Goal: Information Seeking & Learning: Stay updated

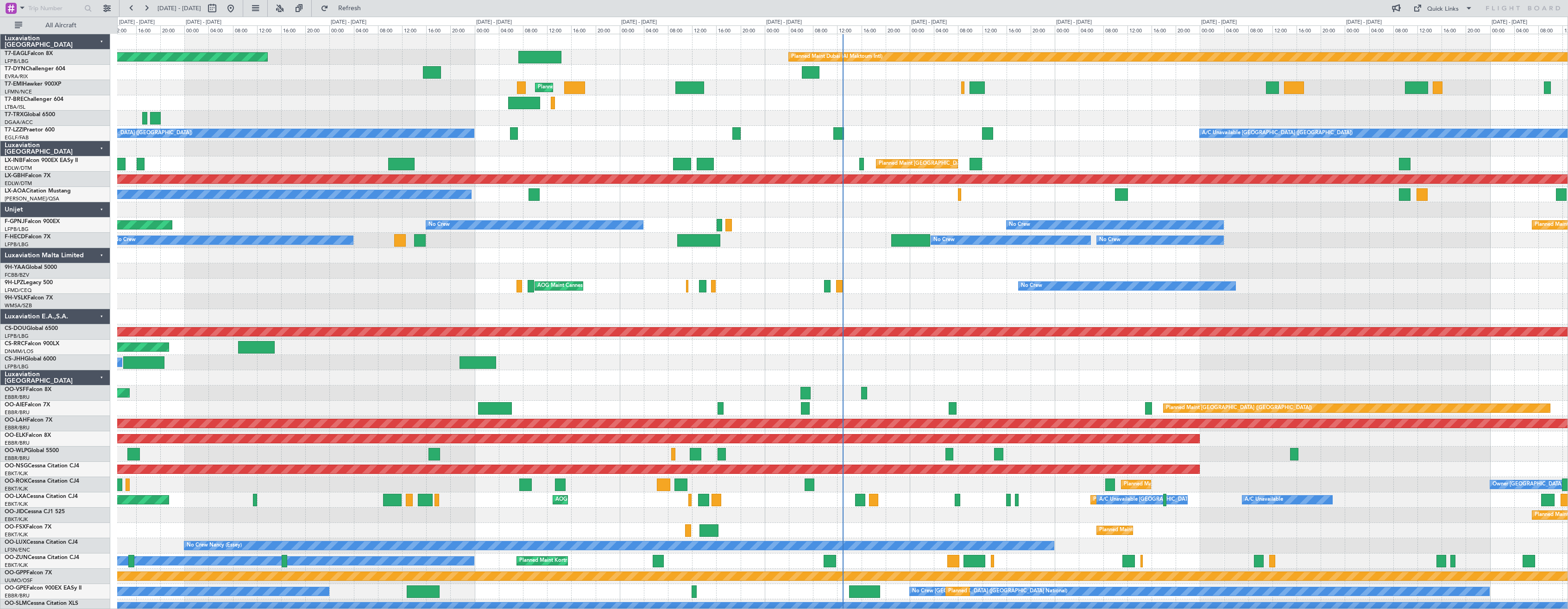
click at [101, 377] on div "Luxaviation [GEOGRAPHIC_DATA]" at bounding box center [55, 378] width 110 height 15
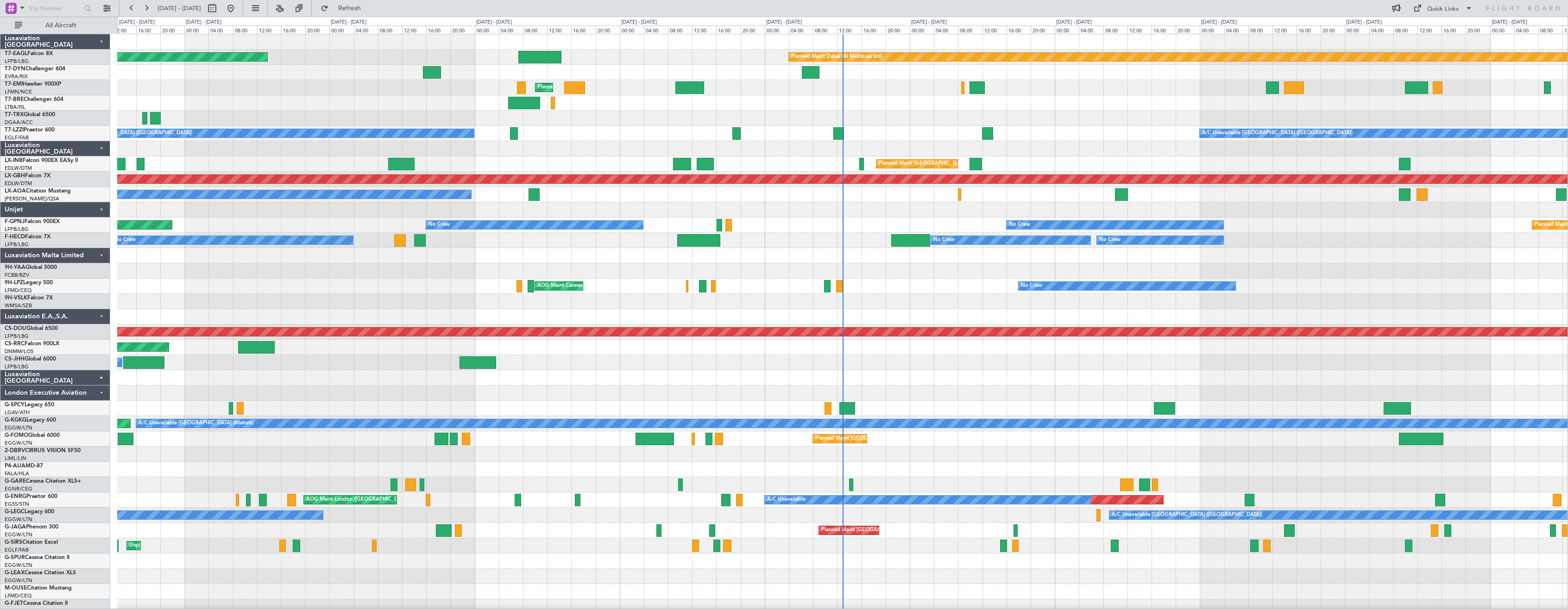
click at [97, 392] on div "London Executive Aviation" at bounding box center [55, 393] width 110 height 15
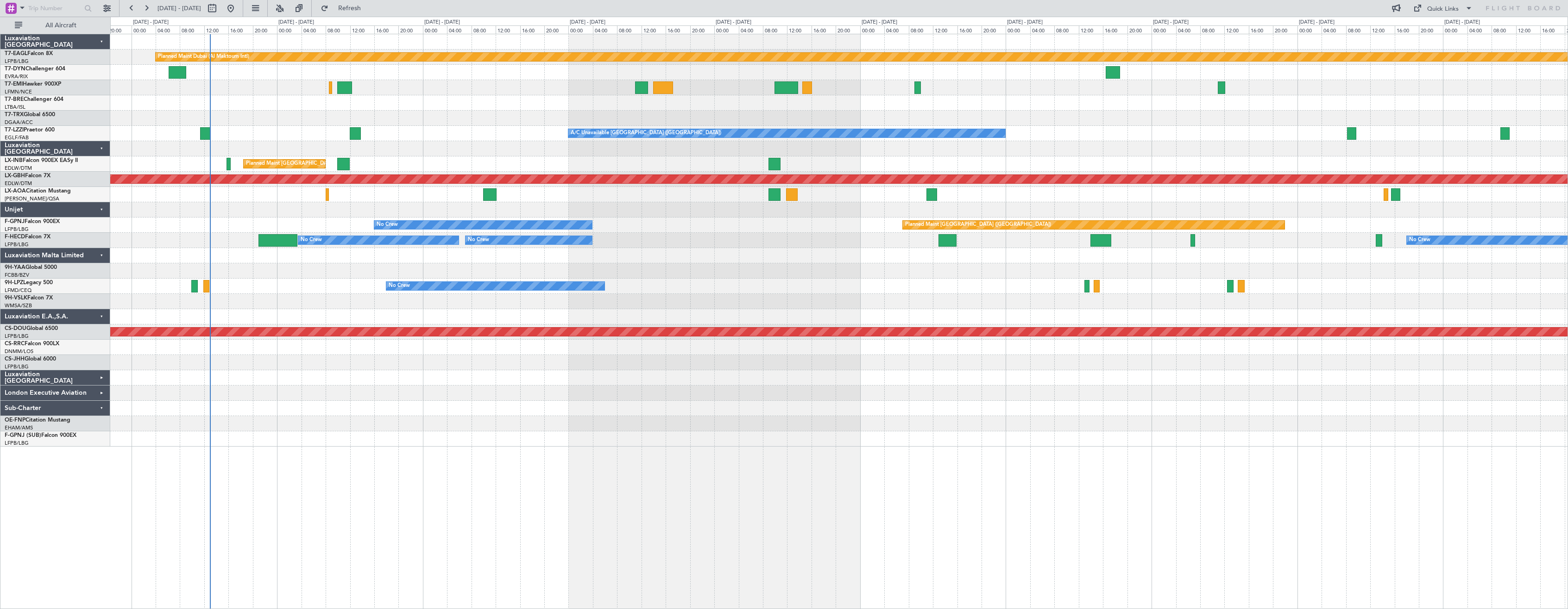
click at [365, 450] on div "Planned Maint Dubai (Al Maktoum Intl) Planned Maint [GEOGRAPHIC_DATA] A/C Unava…" at bounding box center [839, 321] width 1458 height 576
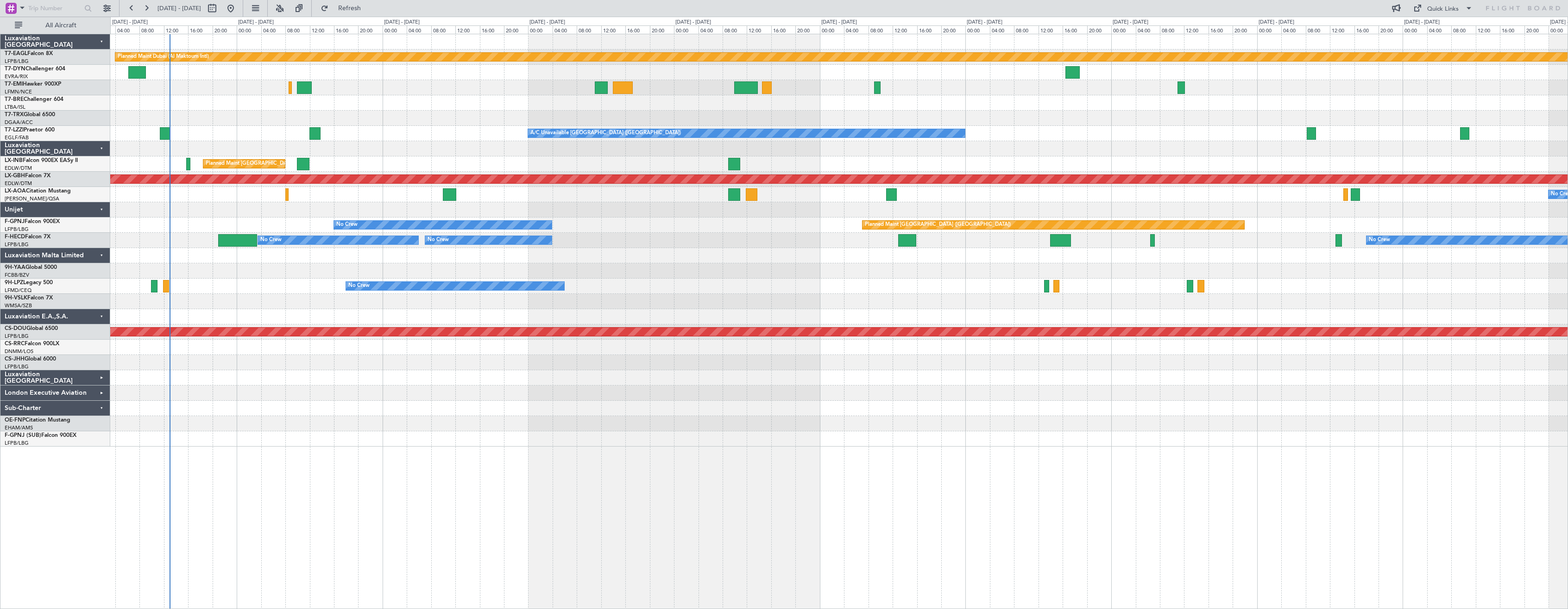
click at [531, 452] on div "Planned Maint Dubai (Al Maktoum Intl) Planned Maint [GEOGRAPHIC_DATA] A/C Unava…" at bounding box center [839, 321] width 1458 height 576
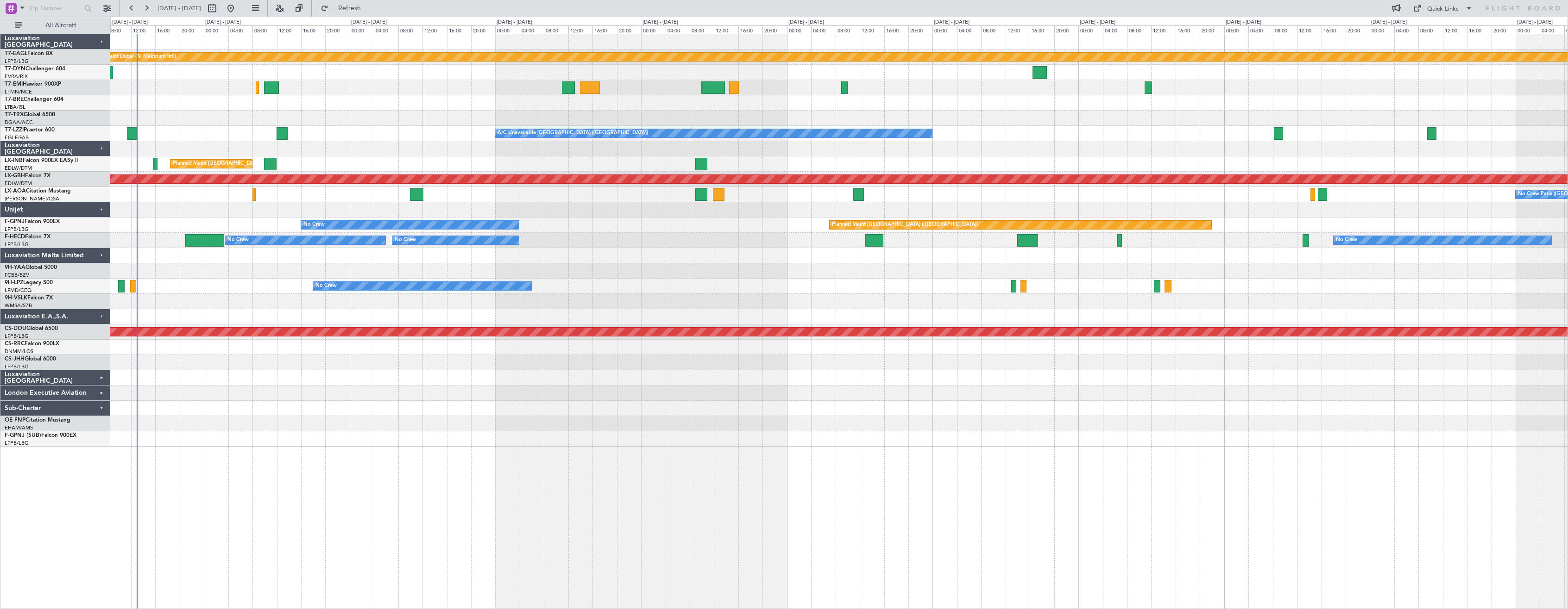
click at [542, 461] on div "Planned Maint Dubai (Al Maktoum Intl) Planned Maint [GEOGRAPHIC_DATA] A/C Unava…" at bounding box center [839, 321] width 1458 height 576
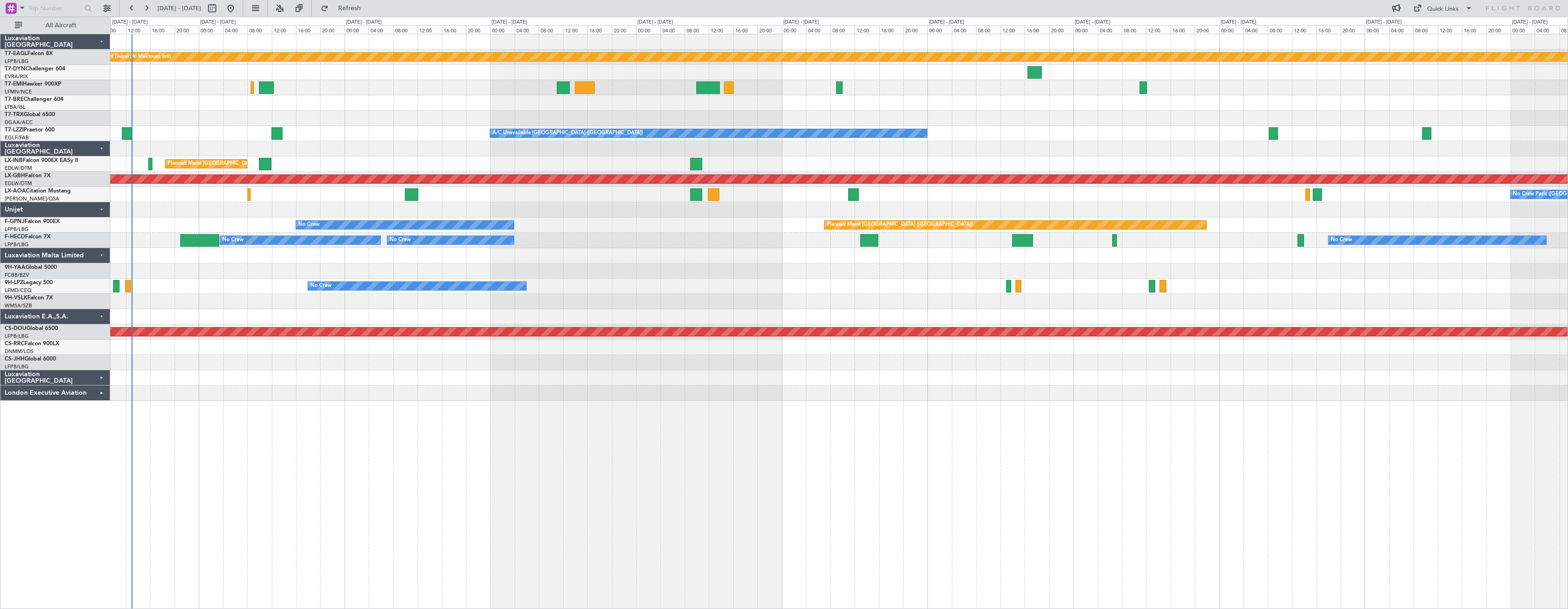
click at [698, 433] on div "Planned Maint Dubai (Al Maktoum Intl) Planned Maint [GEOGRAPHIC_DATA] A/C Unava…" at bounding box center [839, 321] width 1458 height 576
click at [740, 428] on div "Planned Maint Dubai (Al Maktoum Intl) Planned Maint [GEOGRAPHIC_DATA] A/C Unava…" at bounding box center [839, 321] width 1458 height 576
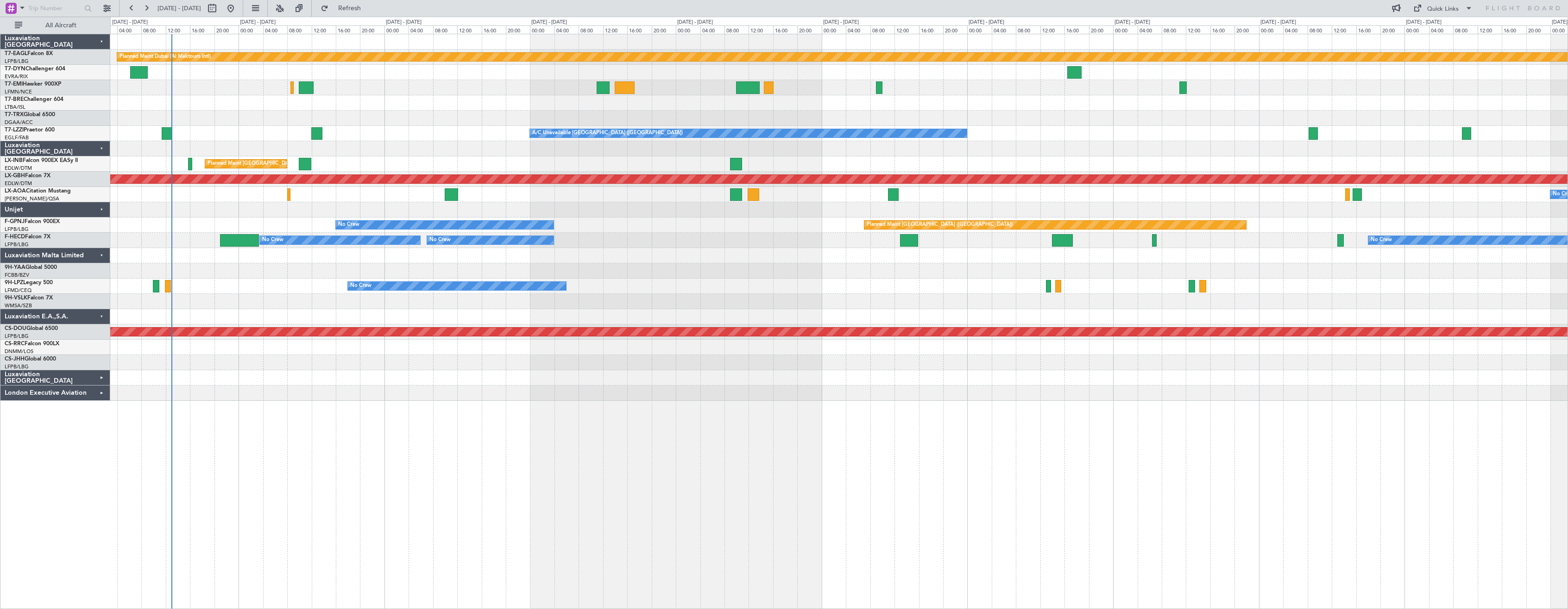
click at [747, 255] on div at bounding box center [839, 256] width 1457 height 15
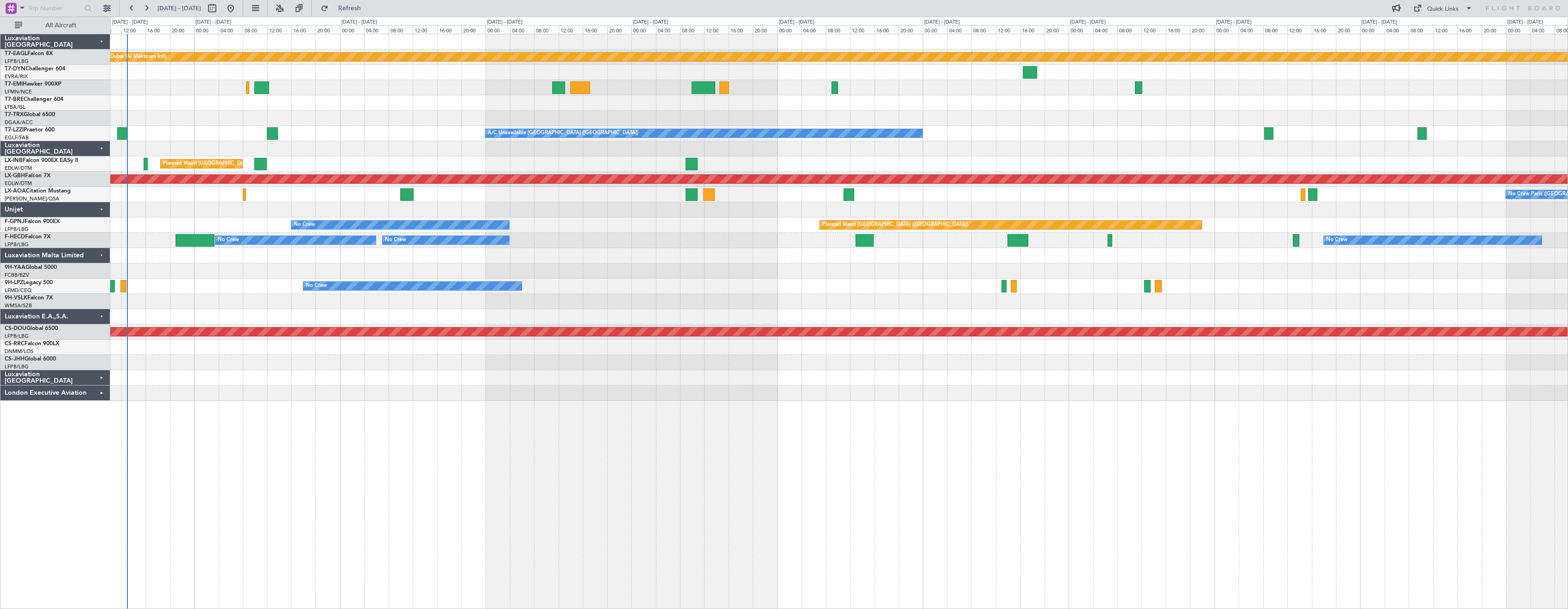
click at [694, 266] on div at bounding box center [839, 271] width 1457 height 15
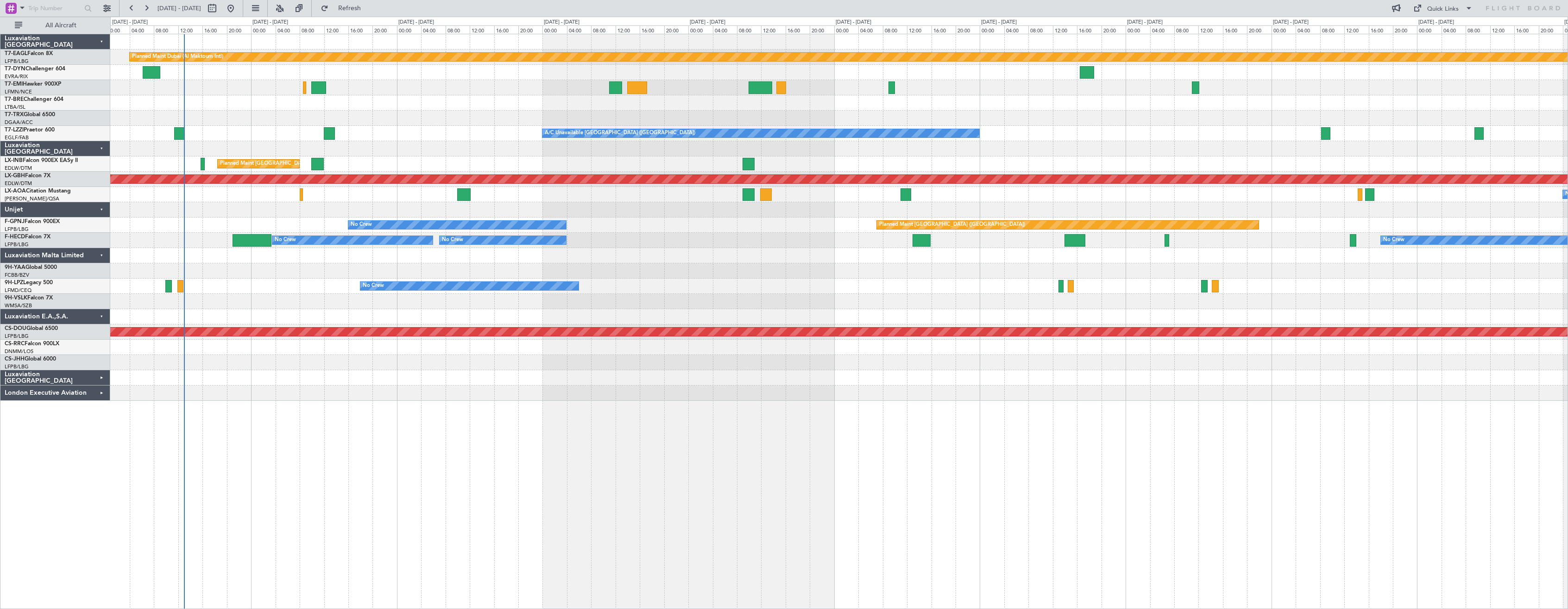
click at [726, 404] on div "Planned Maint Dubai (Al Maktoum Intl) Planned Maint [GEOGRAPHIC_DATA] A/C Unava…" at bounding box center [839, 321] width 1458 height 576
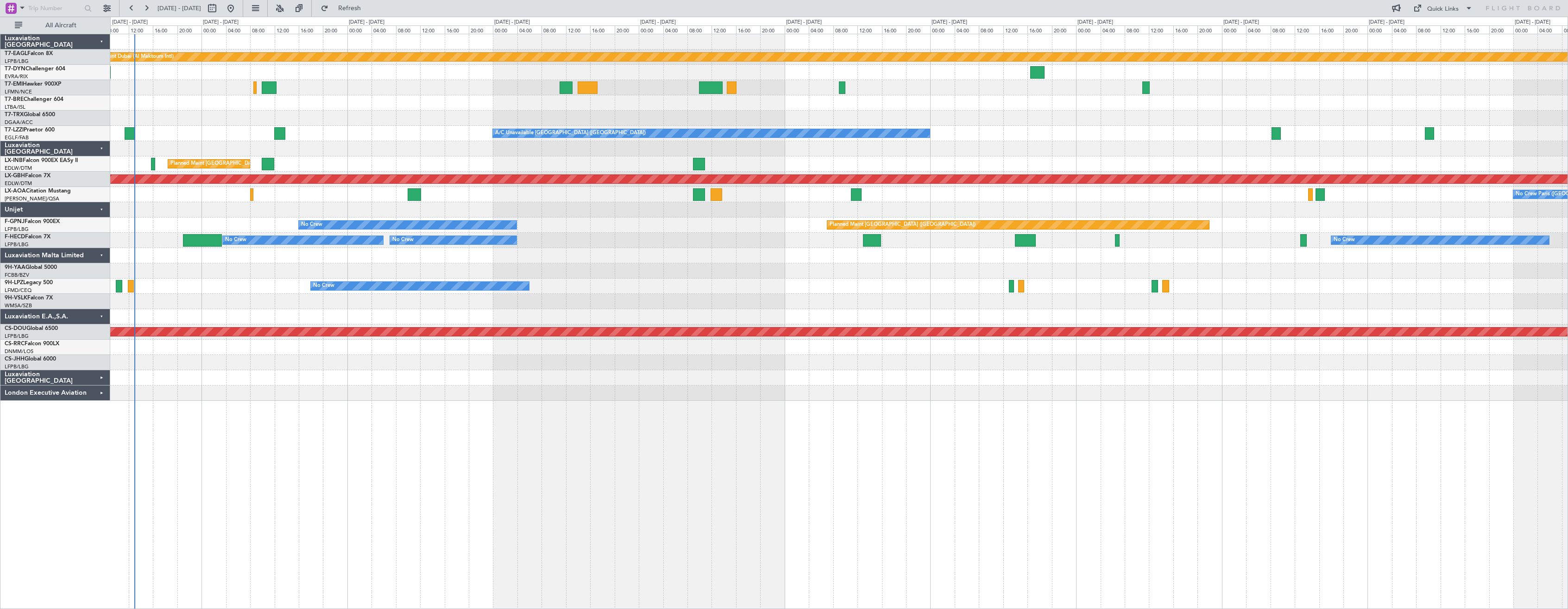
click at [727, 415] on div "Planned Maint Dubai (Al Maktoum Intl) Planned Maint [GEOGRAPHIC_DATA] A/C Unava…" at bounding box center [839, 321] width 1458 height 576
click at [773, 436] on div "Planned Maint Dubai (Al Maktoum Intl) Planned Maint [GEOGRAPHIC_DATA] A/C Unava…" at bounding box center [839, 321] width 1458 height 576
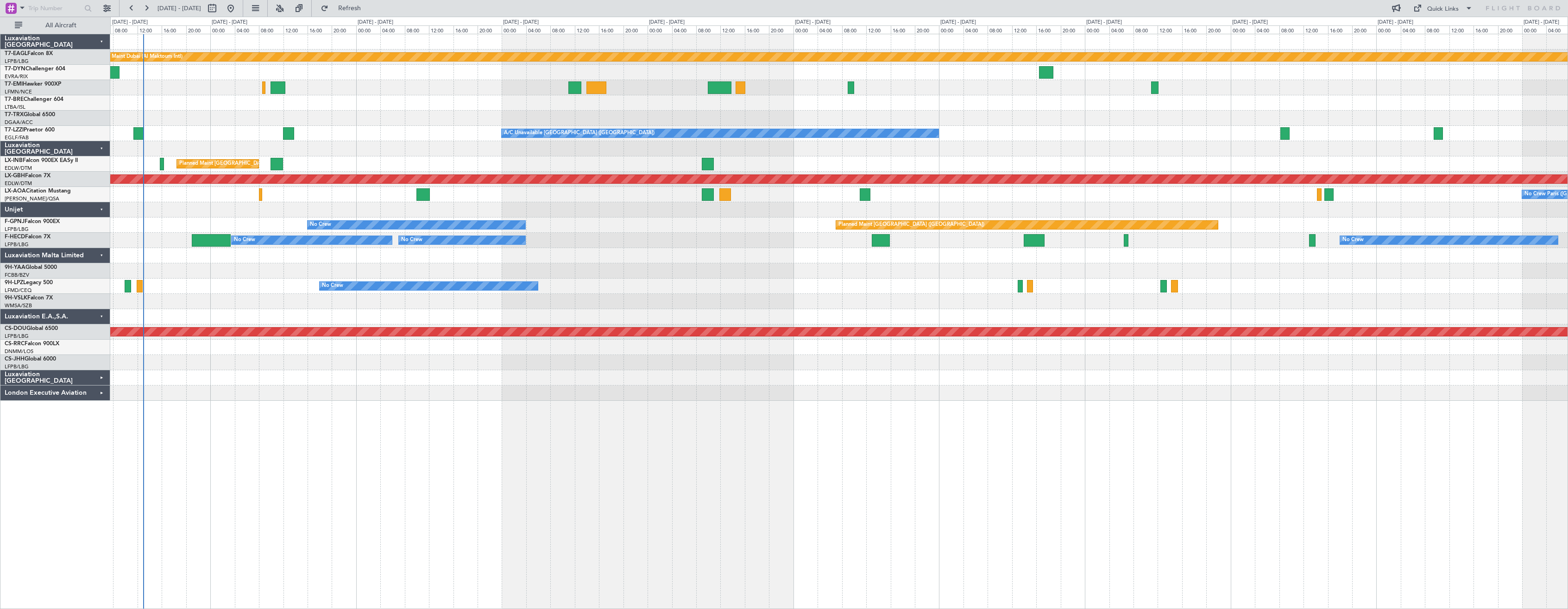
click at [834, 266] on div at bounding box center [839, 271] width 1457 height 15
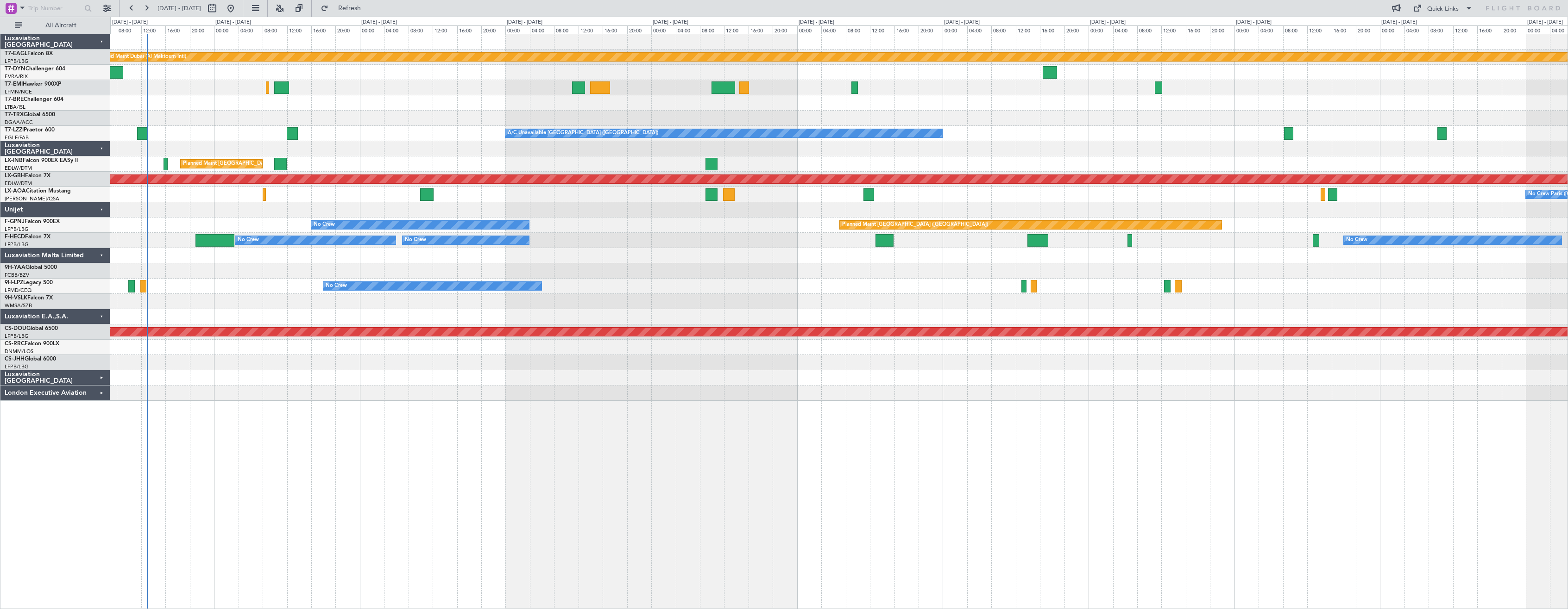
click at [645, 250] on div "Planned Maint Dubai (Al Maktoum Intl) Planned Maint [GEOGRAPHIC_DATA] A/C Unava…" at bounding box center [839, 218] width 1457 height 367
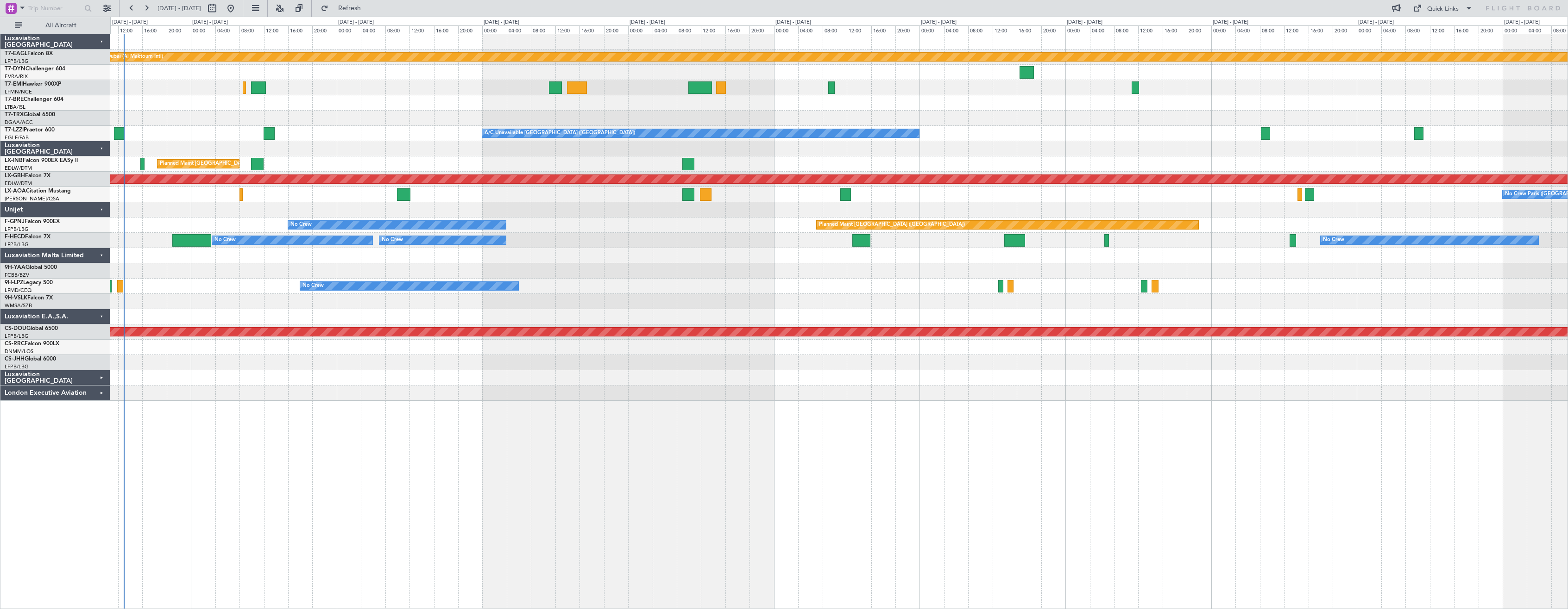
click at [652, 285] on div "No Crew AOG Maint Cannes ([GEOGRAPHIC_DATA])" at bounding box center [839, 286] width 1457 height 15
